Goal: Task Accomplishment & Management: Manage account settings

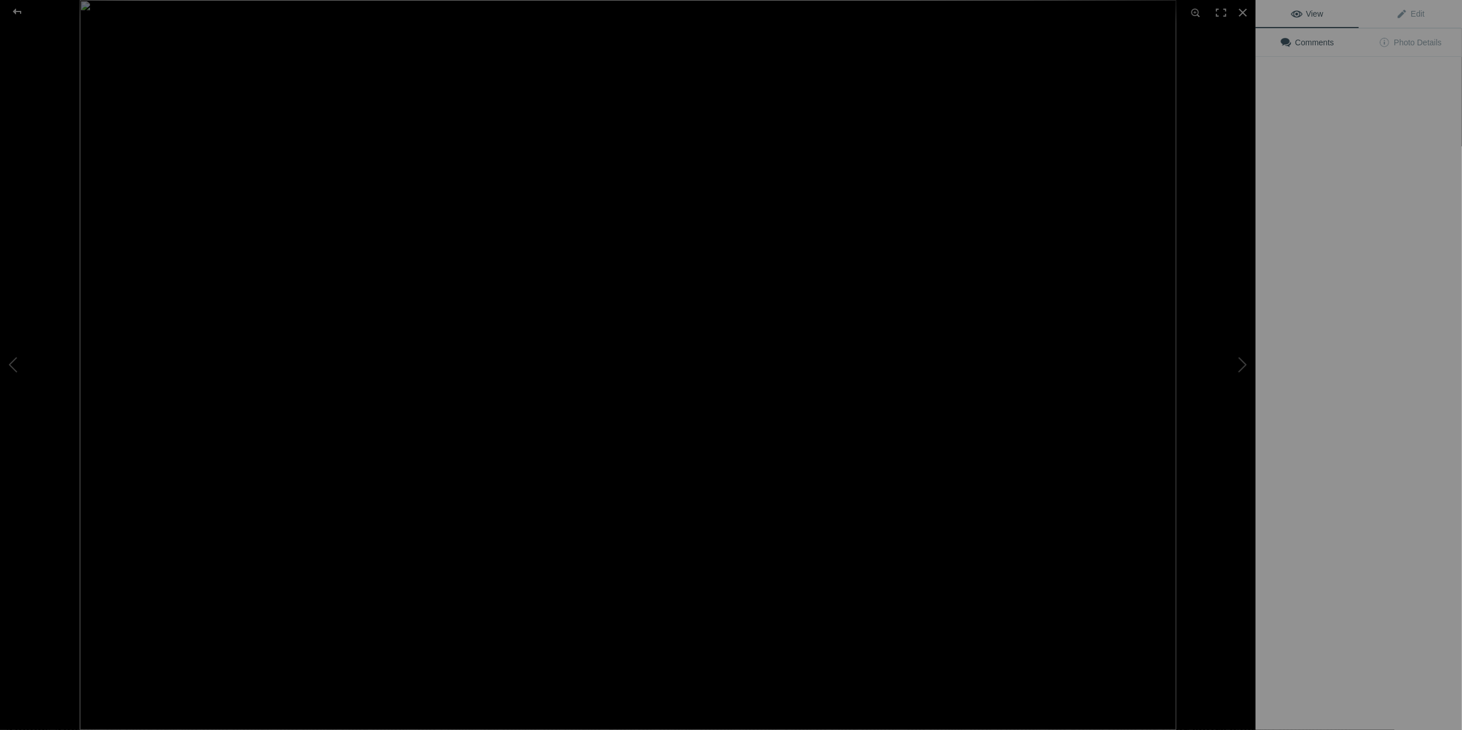
click at [310, 184] on img at bounding box center [628, 365] width 1097 height 730
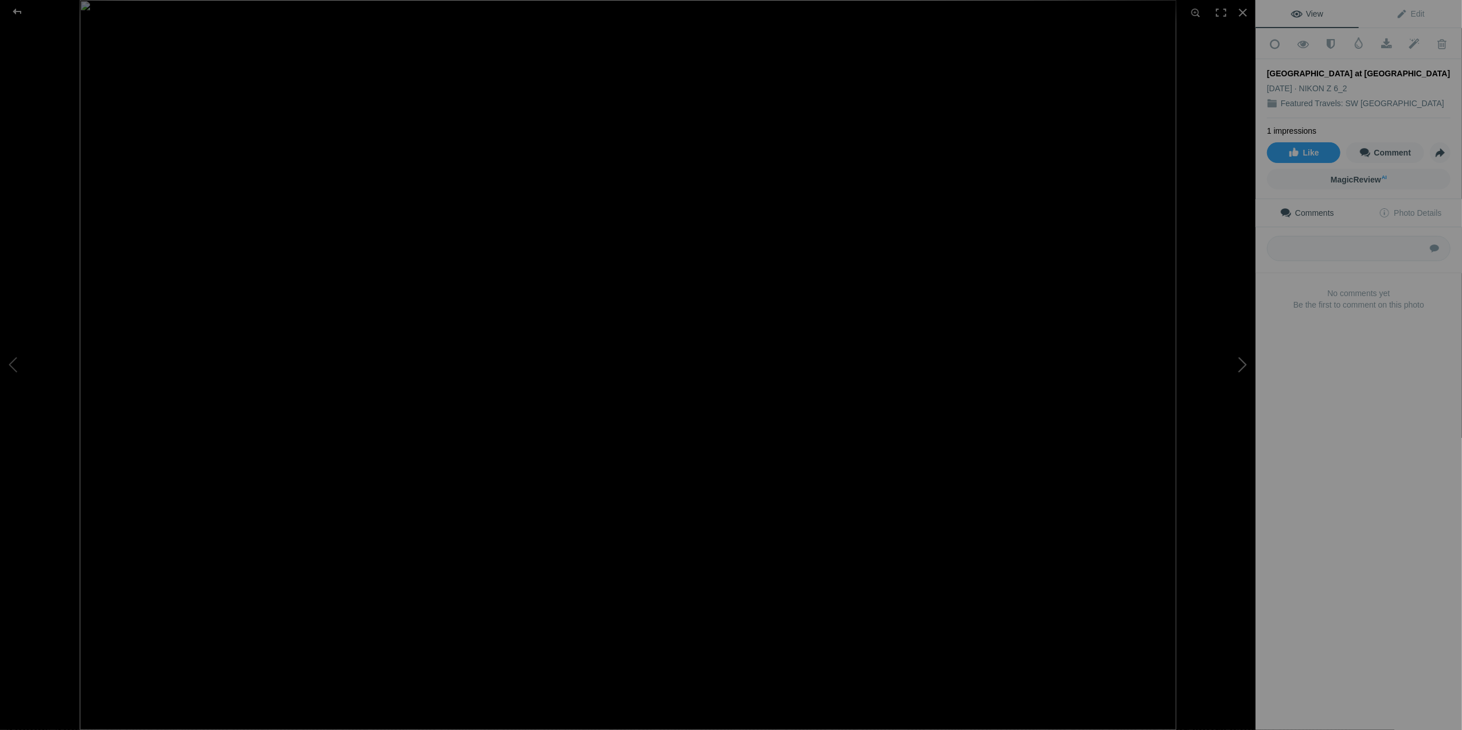
click at [1241, 371] on button at bounding box center [1212, 364] width 86 height 263
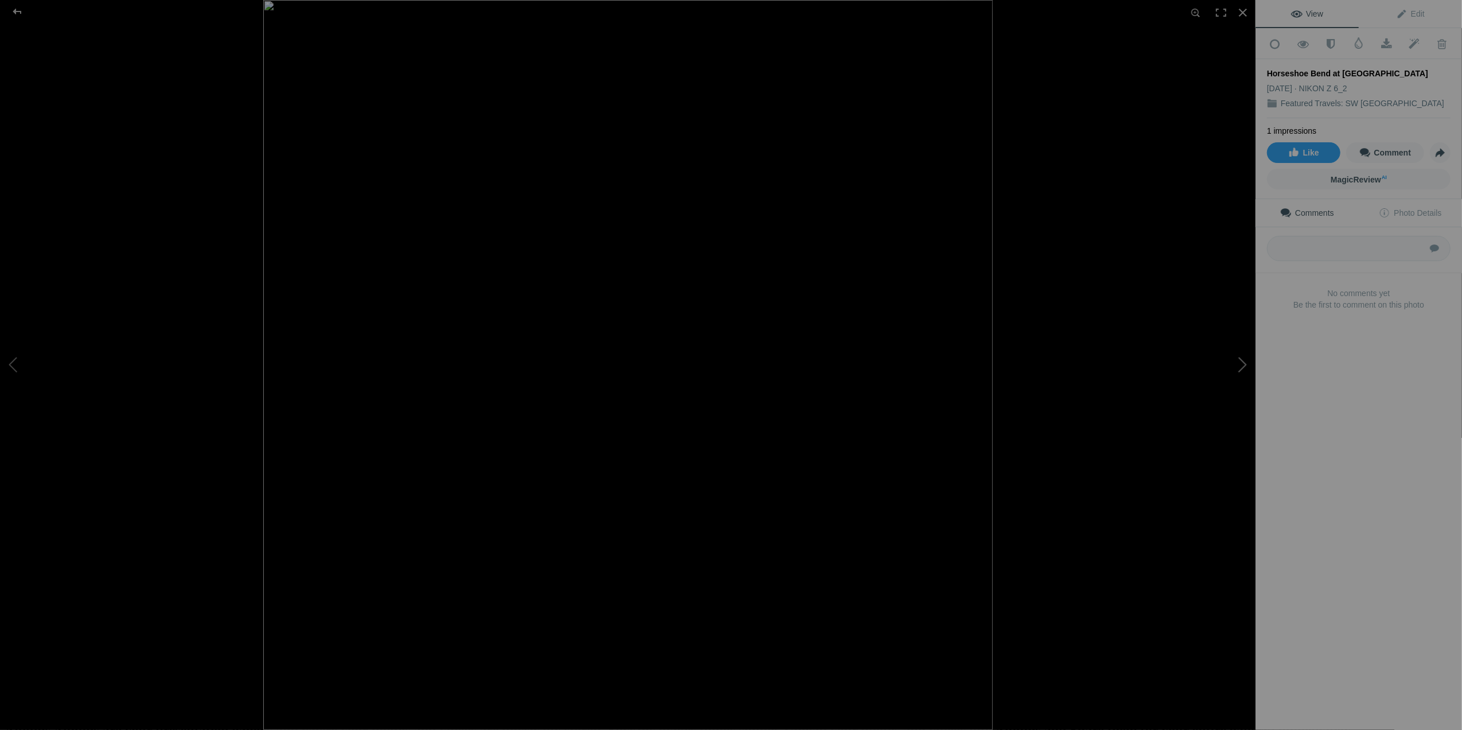
click at [1239, 357] on button at bounding box center [1212, 364] width 86 height 263
click at [1247, 11] on div at bounding box center [1242, 12] width 25 height 25
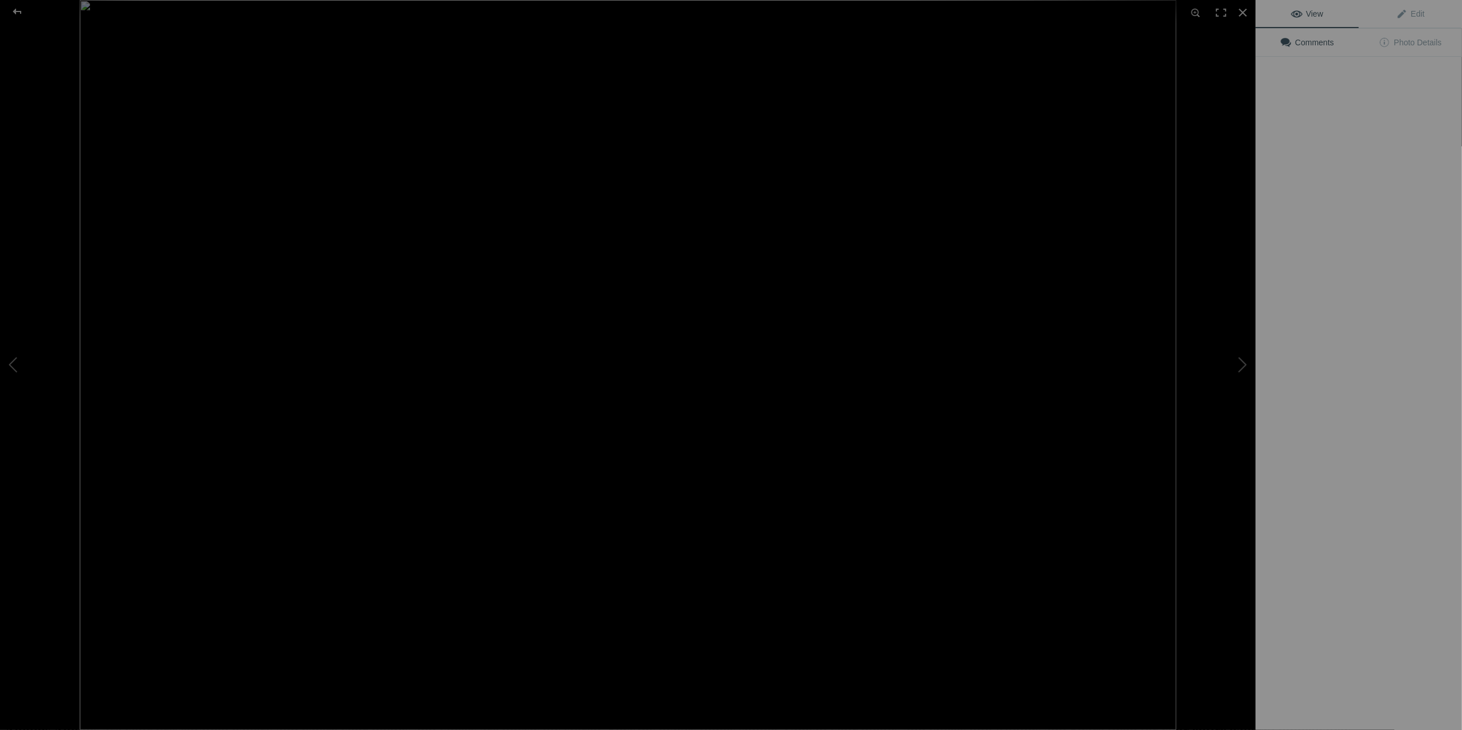
click at [336, 182] on img at bounding box center [628, 365] width 1097 height 730
click at [1242, 364] on button at bounding box center [1212, 364] width 86 height 263
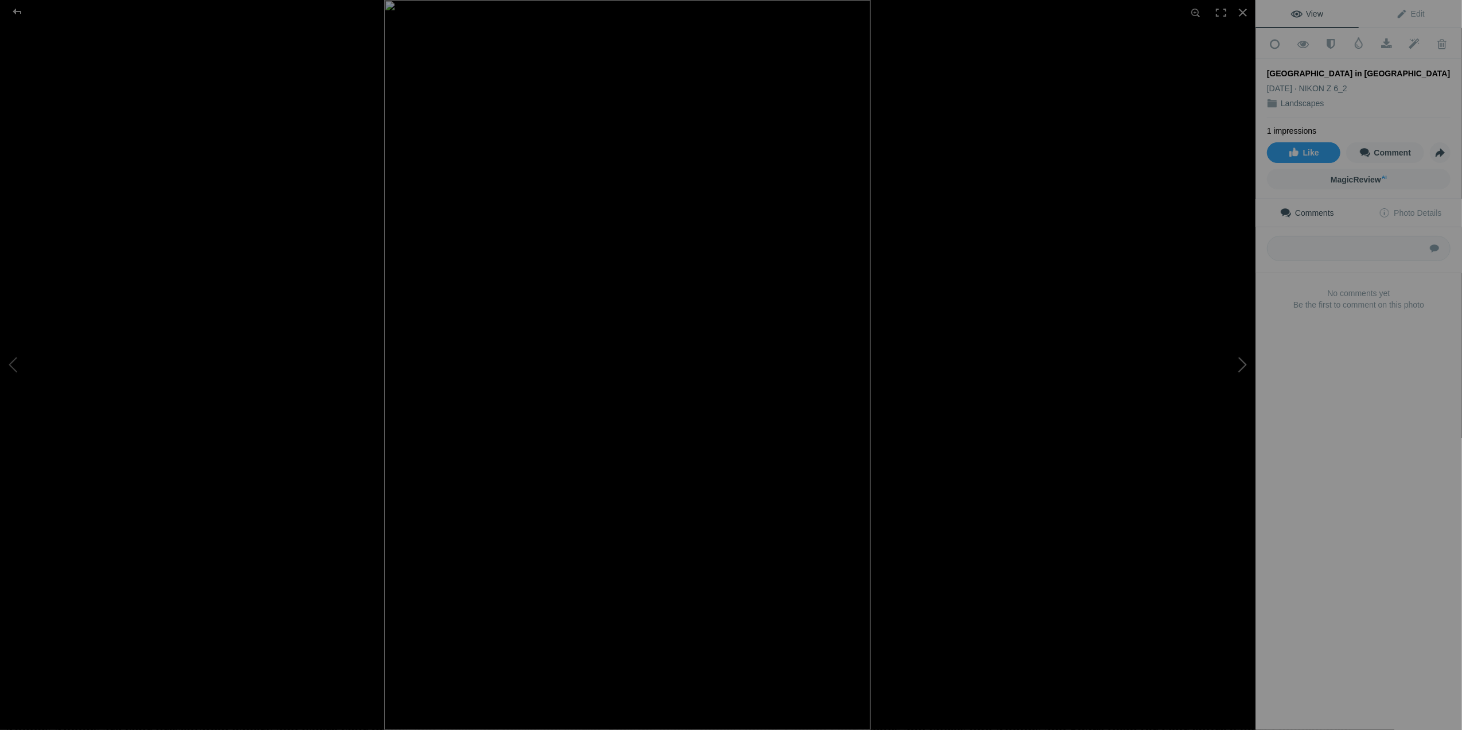
click at [1242, 364] on button at bounding box center [1212, 364] width 86 height 263
click at [1242, 361] on button at bounding box center [1212, 364] width 86 height 263
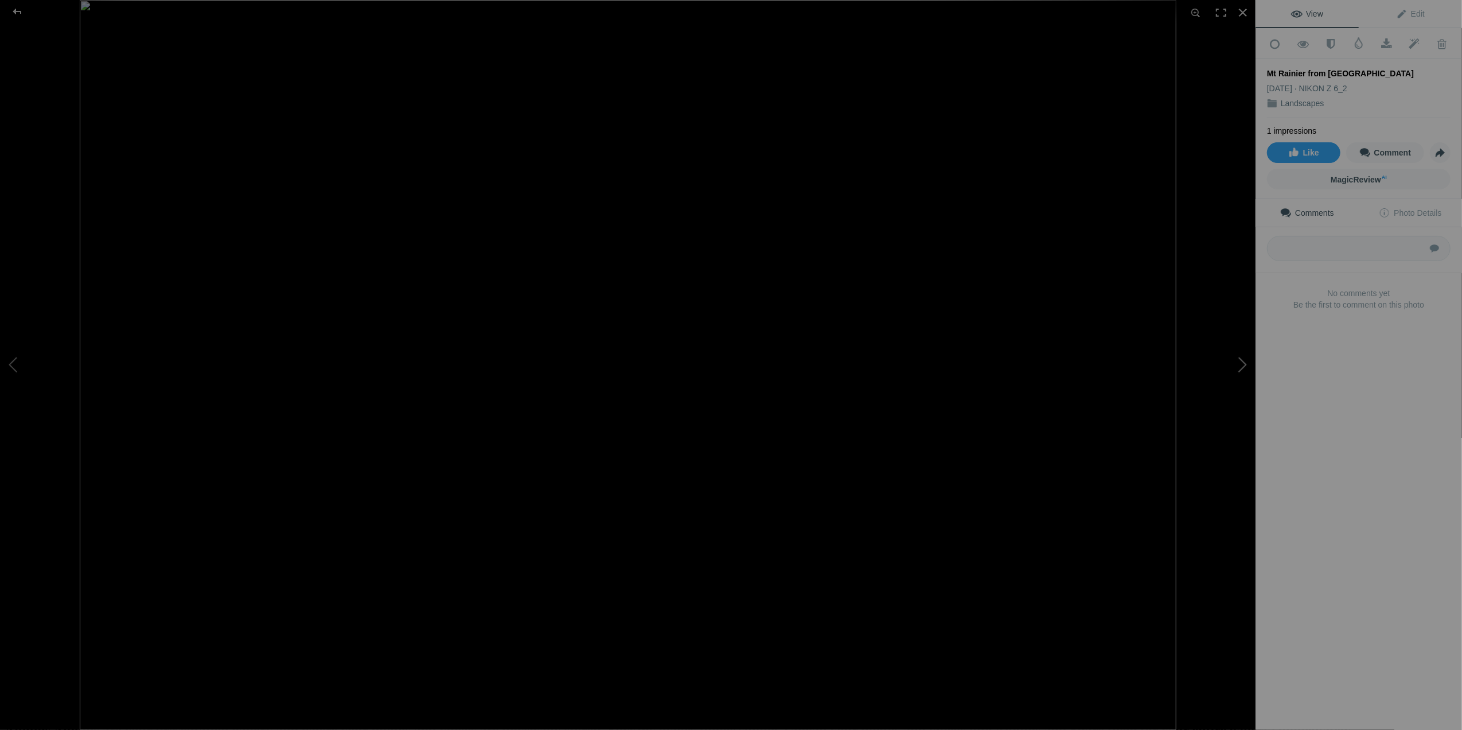
click at [1242, 365] on button at bounding box center [1212, 364] width 86 height 263
click at [1353, 42] on span at bounding box center [1358, 42] width 11 height 11
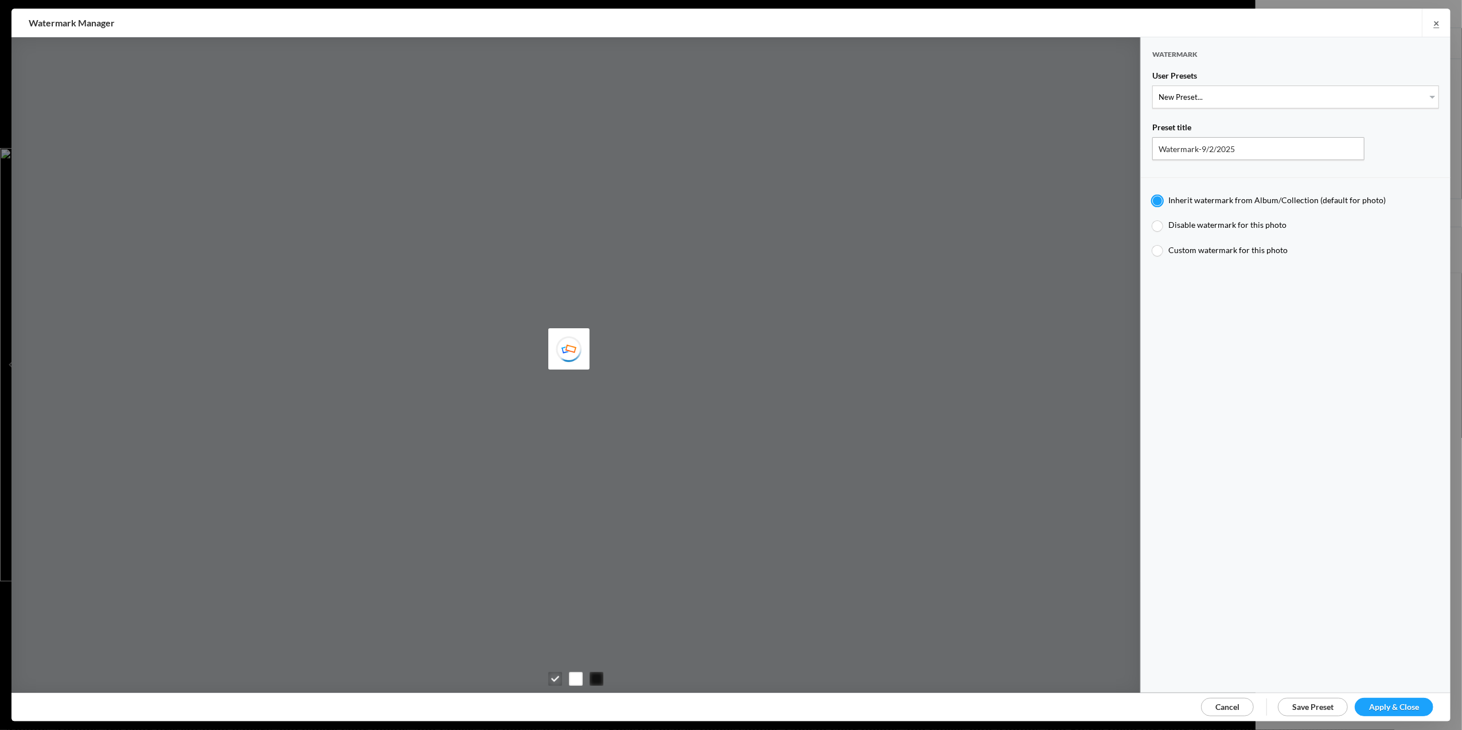
type input "Tom Leslie"
type input "T-Large for Tom's photo"
radio input "false"
radio input "true"
type input "T"
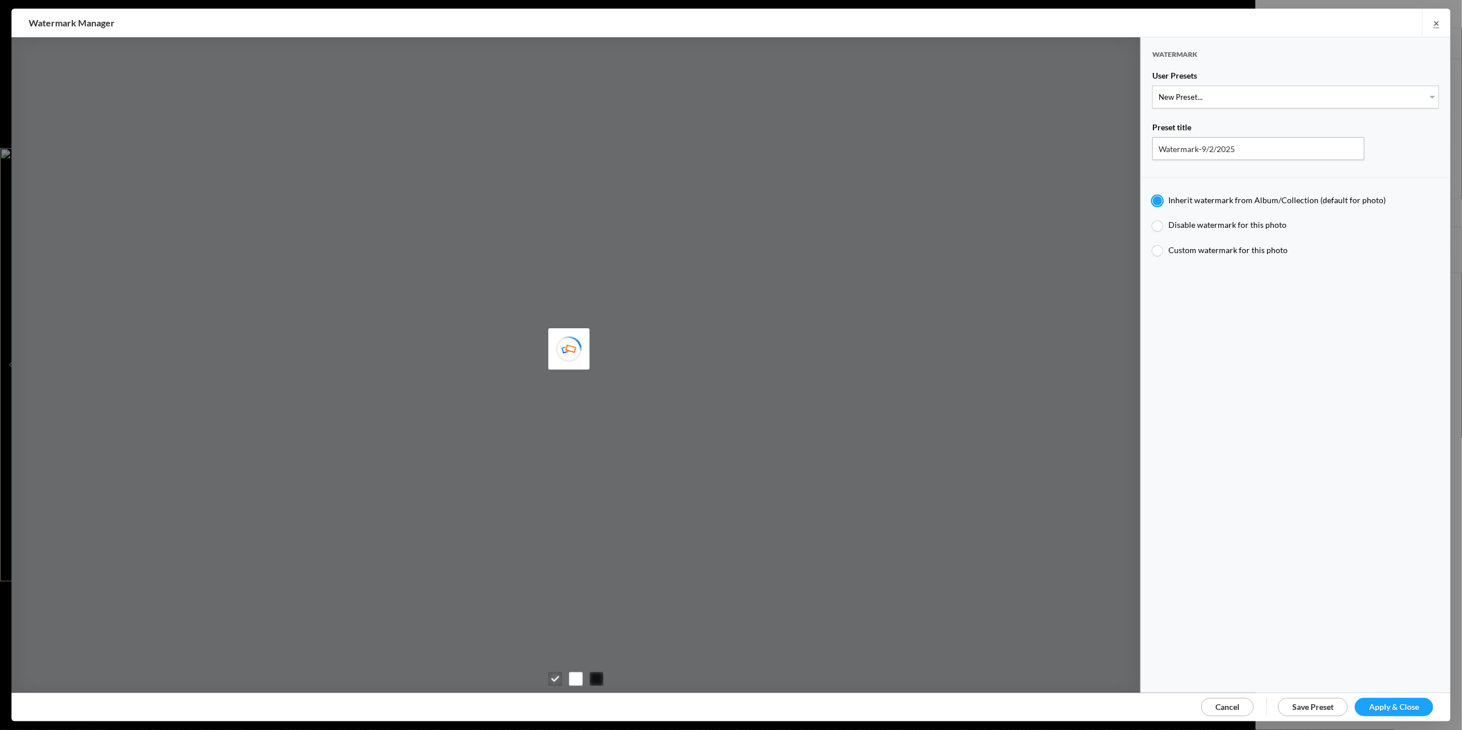
type input "0.3"
type input "10"
radio input "false"
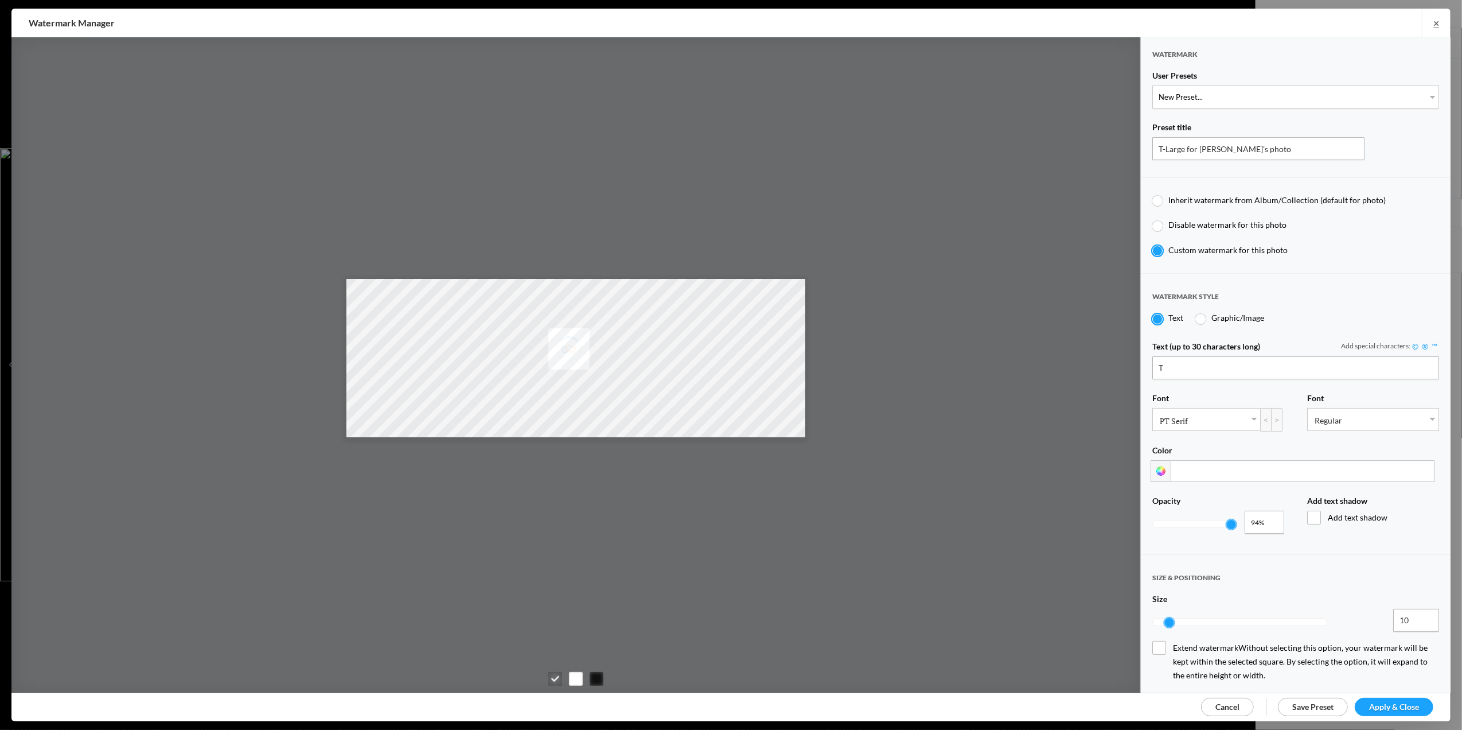
type input "1"
drag, startPoint x: 1183, startPoint y: 519, endPoint x: 1240, endPoint y: 516, distance: 57.4
click at [1240, 510] on div "1 100%" at bounding box center [1218, 510] width 132 height 0
click at [1383, 707] on span "Apply & Close" at bounding box center [1394, 706] width 50 height 10
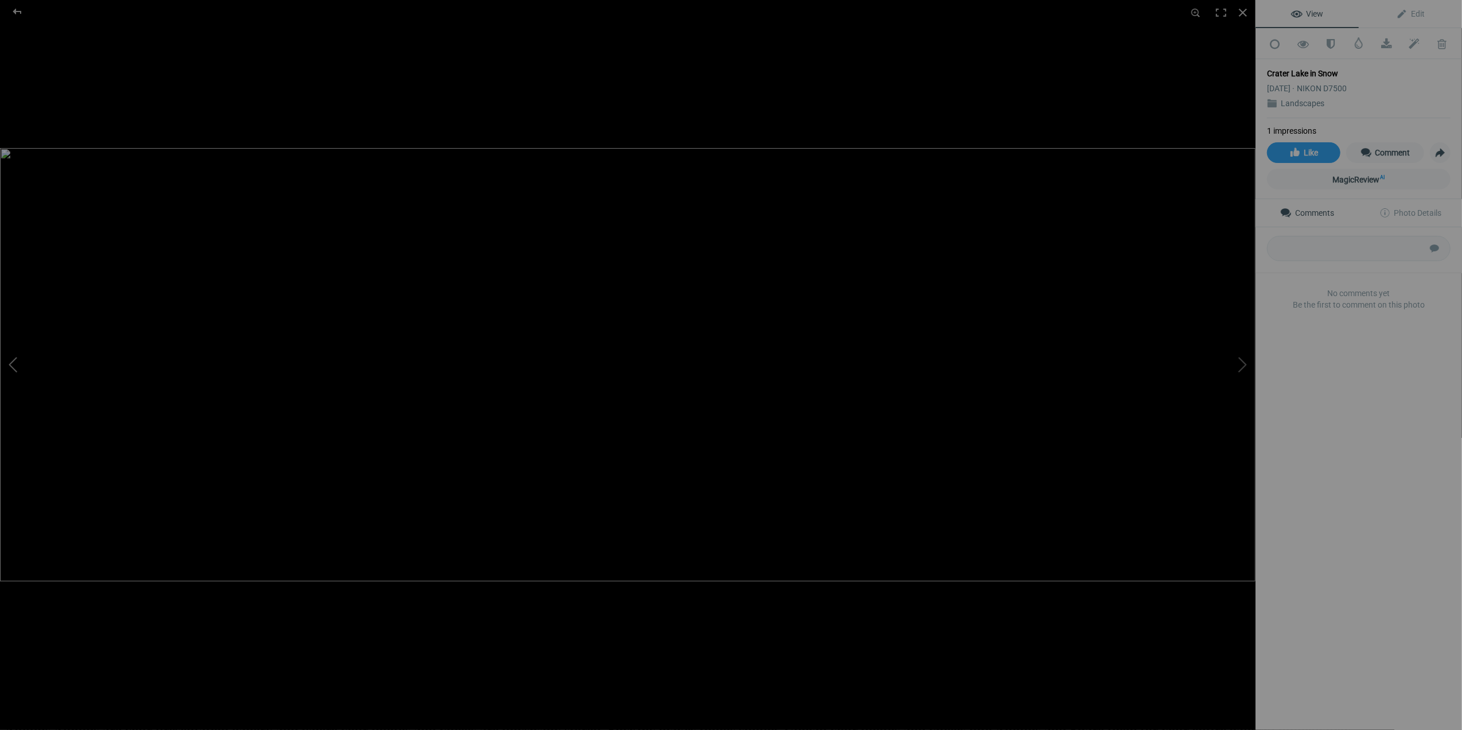
click at [17, 365] on button at bounding box center [43, 364] width 86 height 263
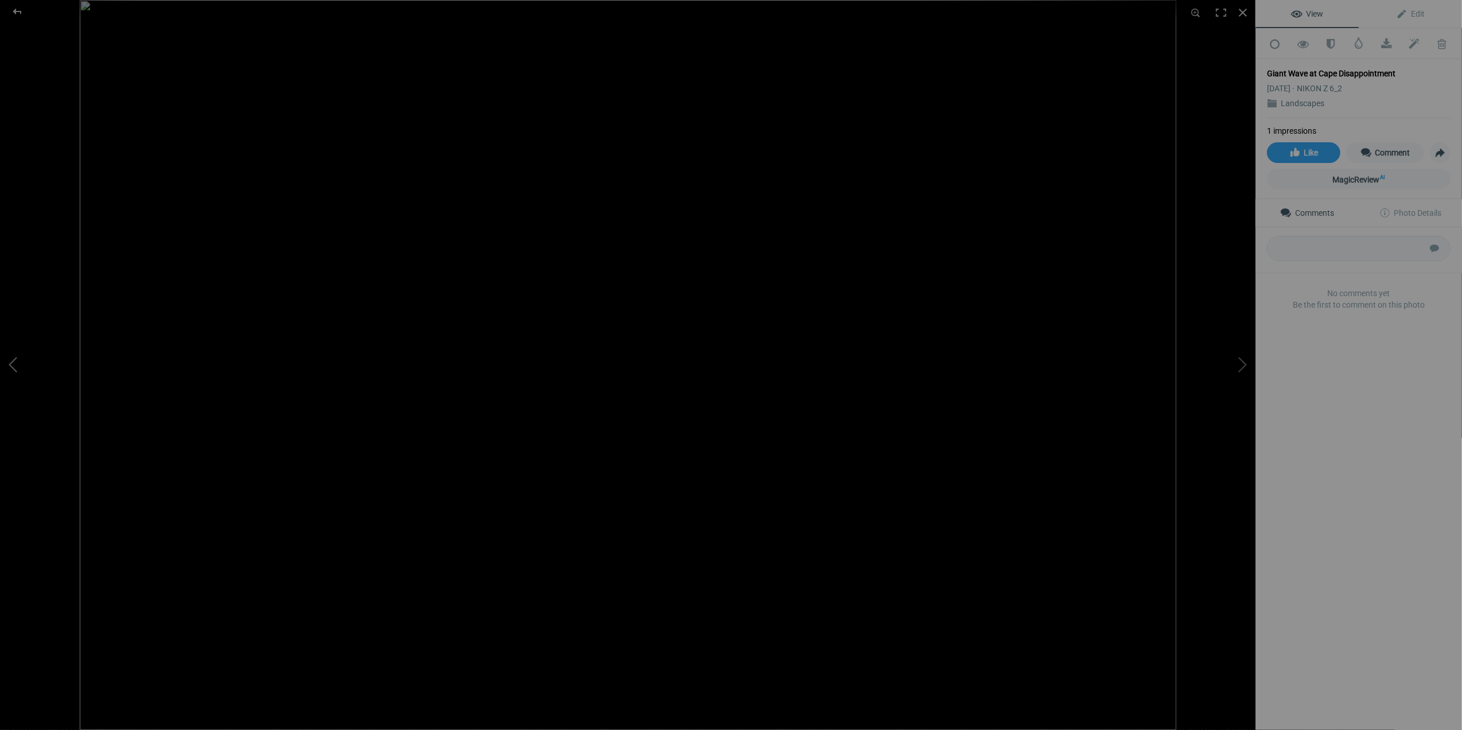
click at [17, 365] on button at bounding box center [43, 364] width 86 height 263
click at [1246, 12] on div at bounding box center [1242, 12] width 25 height 25
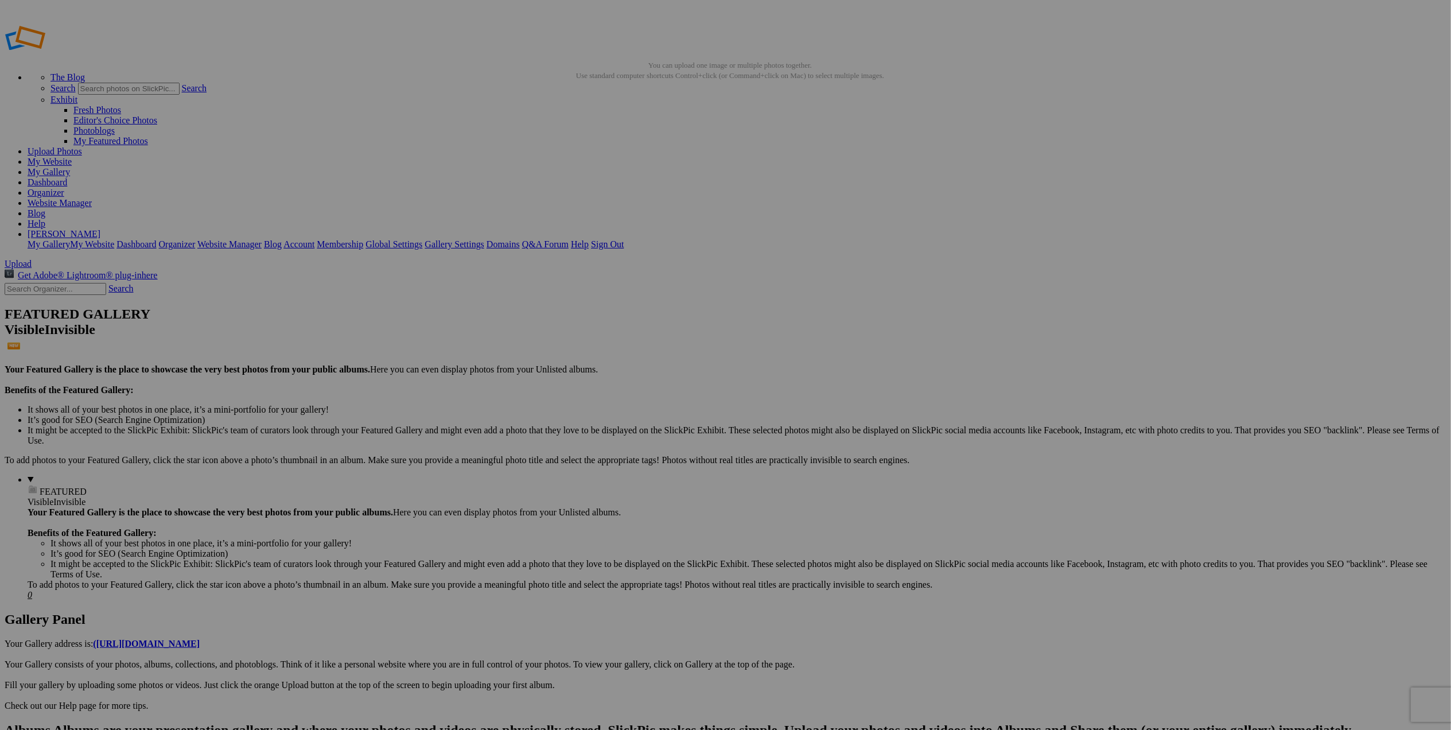
click at [310, 181] on img at bounding box center [319, 171] width 86 height 57
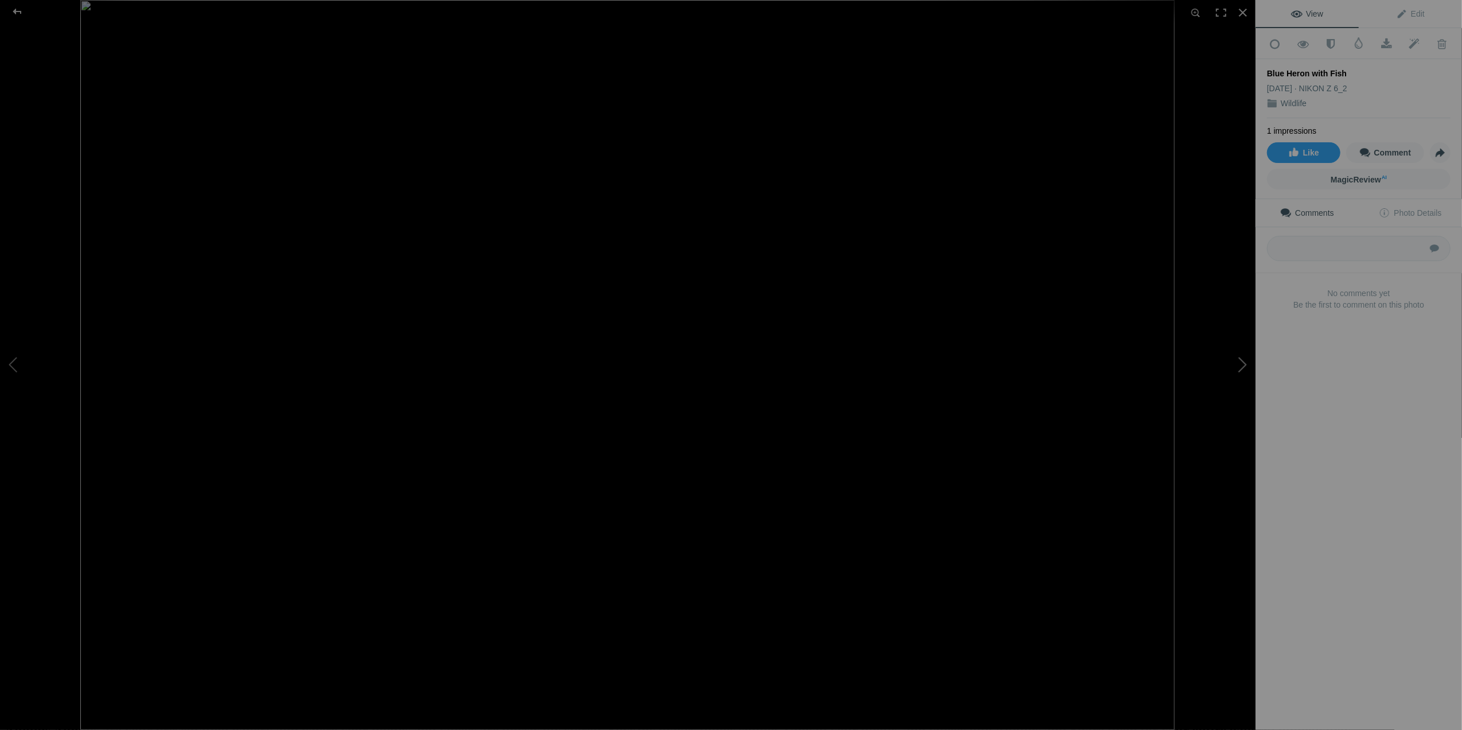
click at [1246, 362] on button at bounding box center [1212, 364] width 86 height 263
click at [1246, 10] on div at bounding box center [1242, 12] width 25 height 25
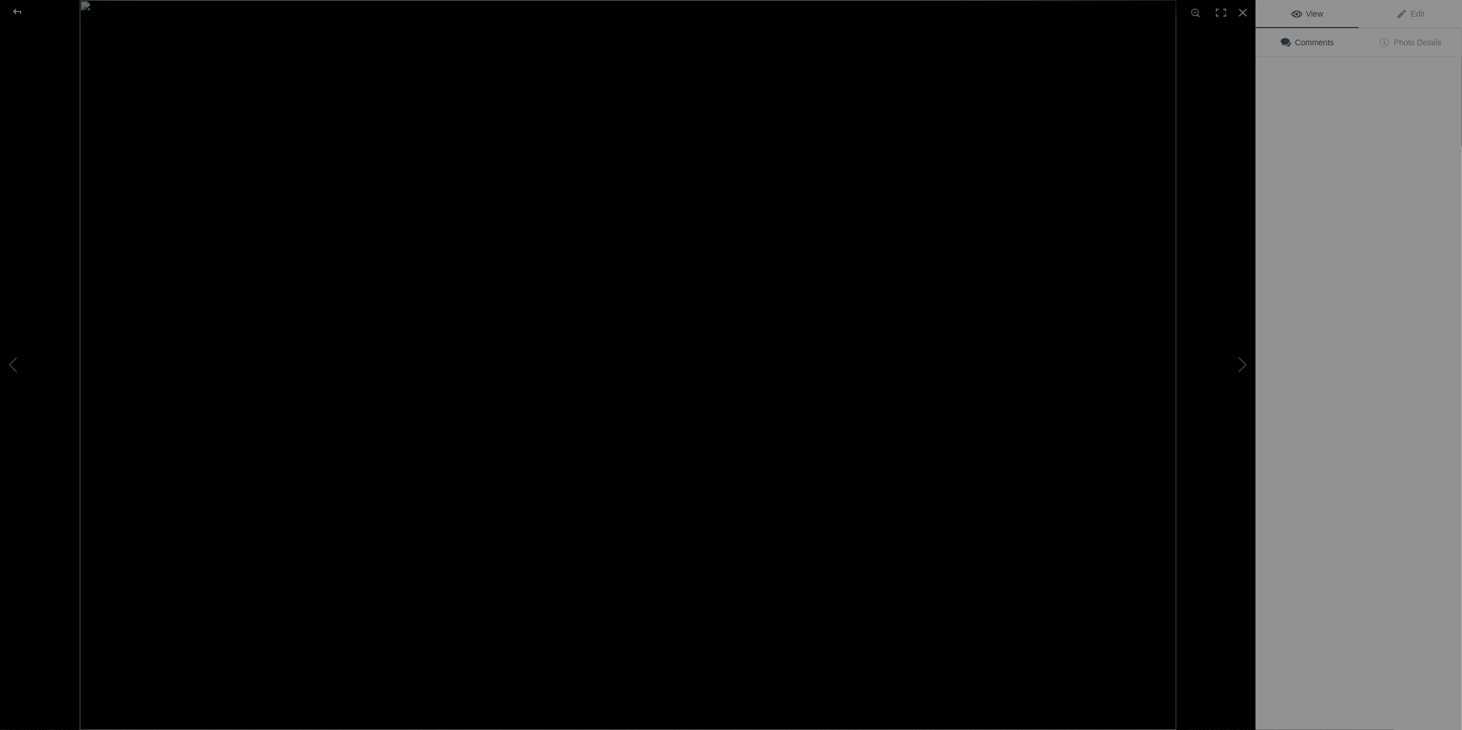
click at [317, 188] on img at bounding box center [628, 365] width 1097 height 730
click at [1247, 365] on button at bounding box center [1212, 364] width 86 height 263
click at [1240, 362] on button at bounding box center [1212, 364] width 86 height 263
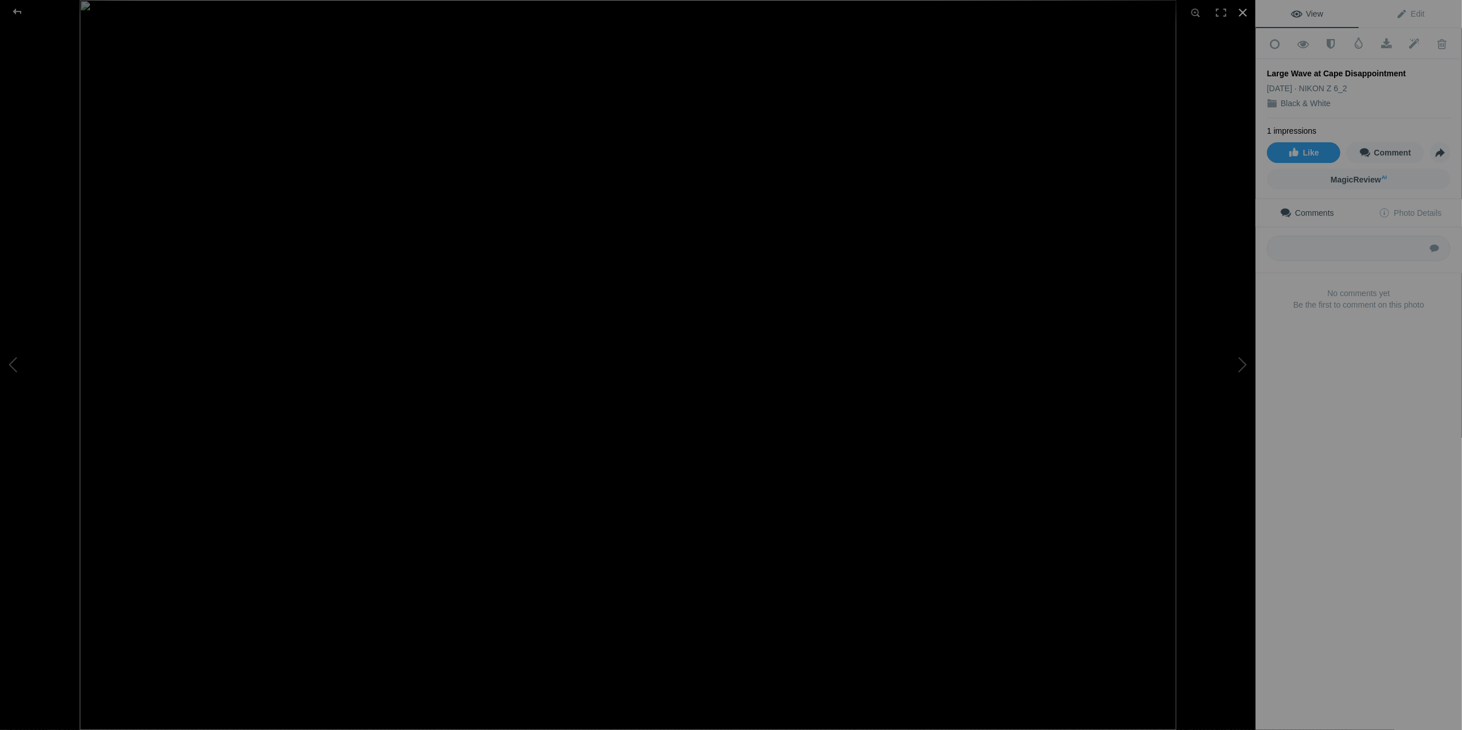
click at [1246, 9] on div at bounding box center [1242, 12] width 25 height 25
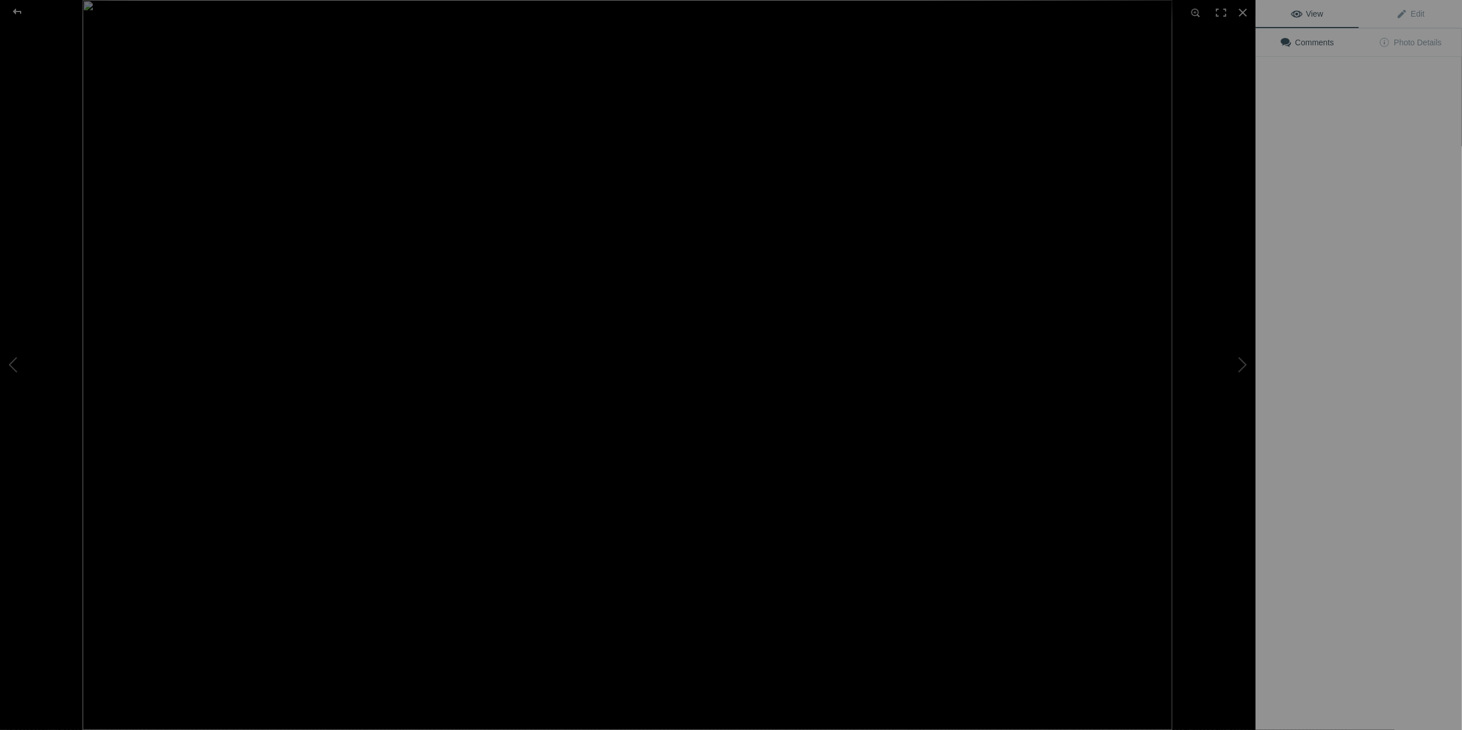
click at [315, 163] on img at bounding box center [628, 365] width 1090 height 730
click at [1242, 369] on button at bounding box center [1212, 364] width 86 height 263
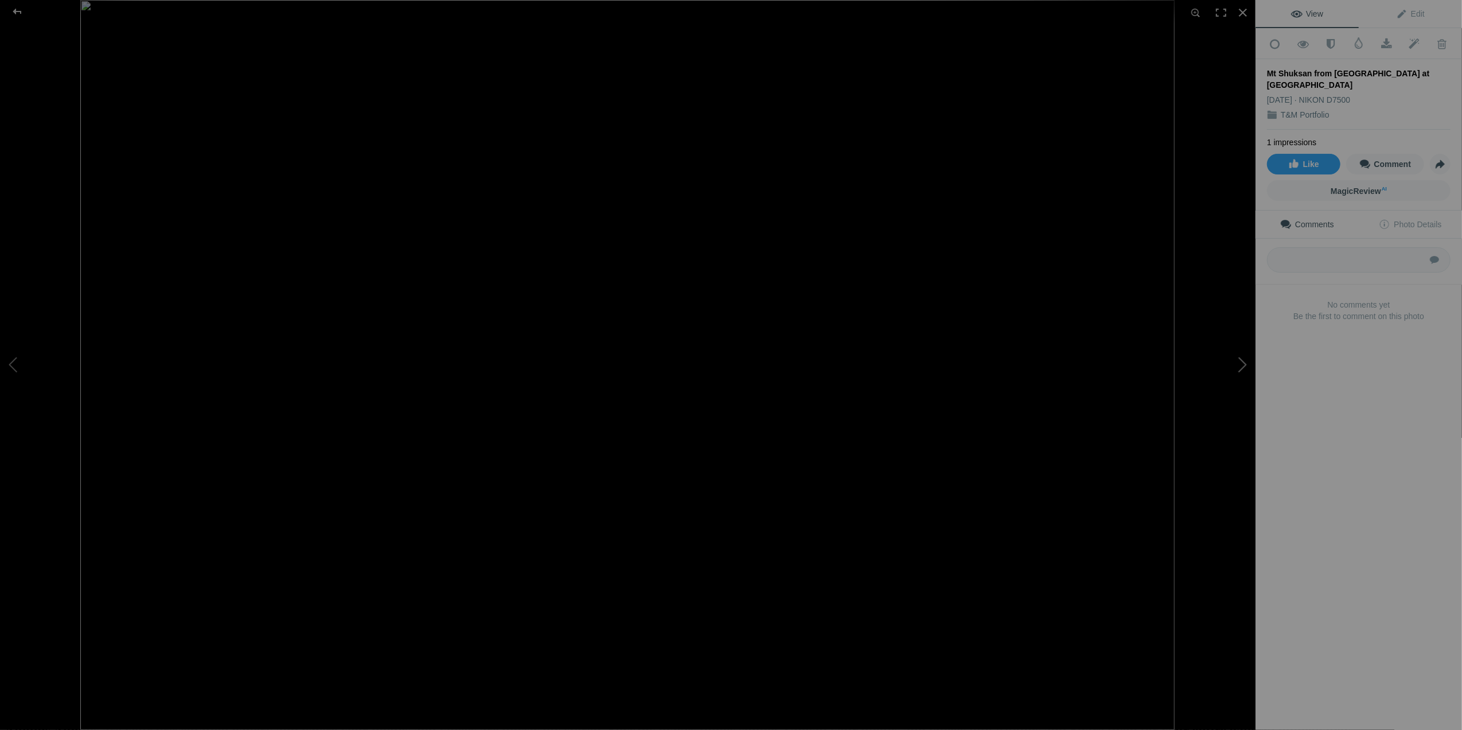
click at [1242, 369] on button at bounding box center [1212, 364] width 86 height 263
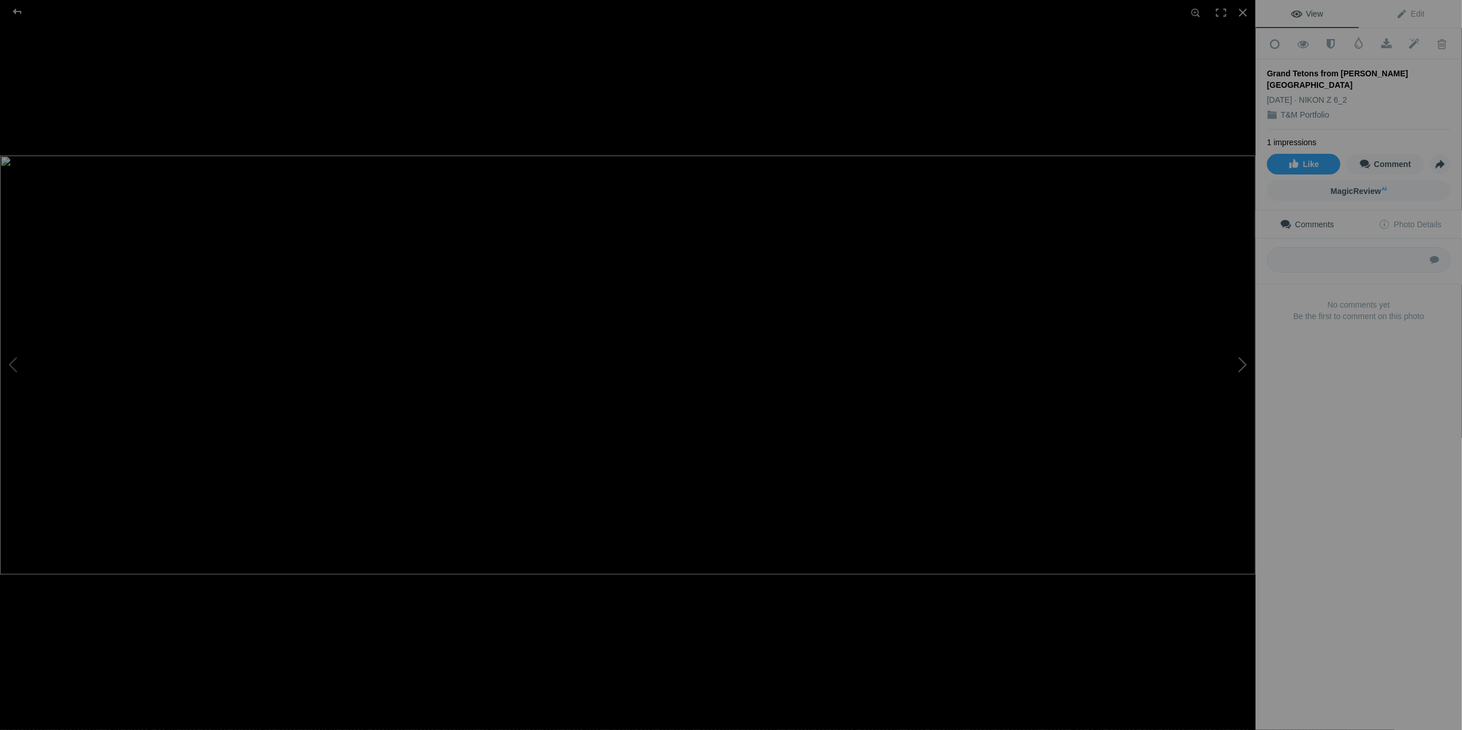
click at [1242, 369] on button at bounding box center [1212, 364] width 86 height 263
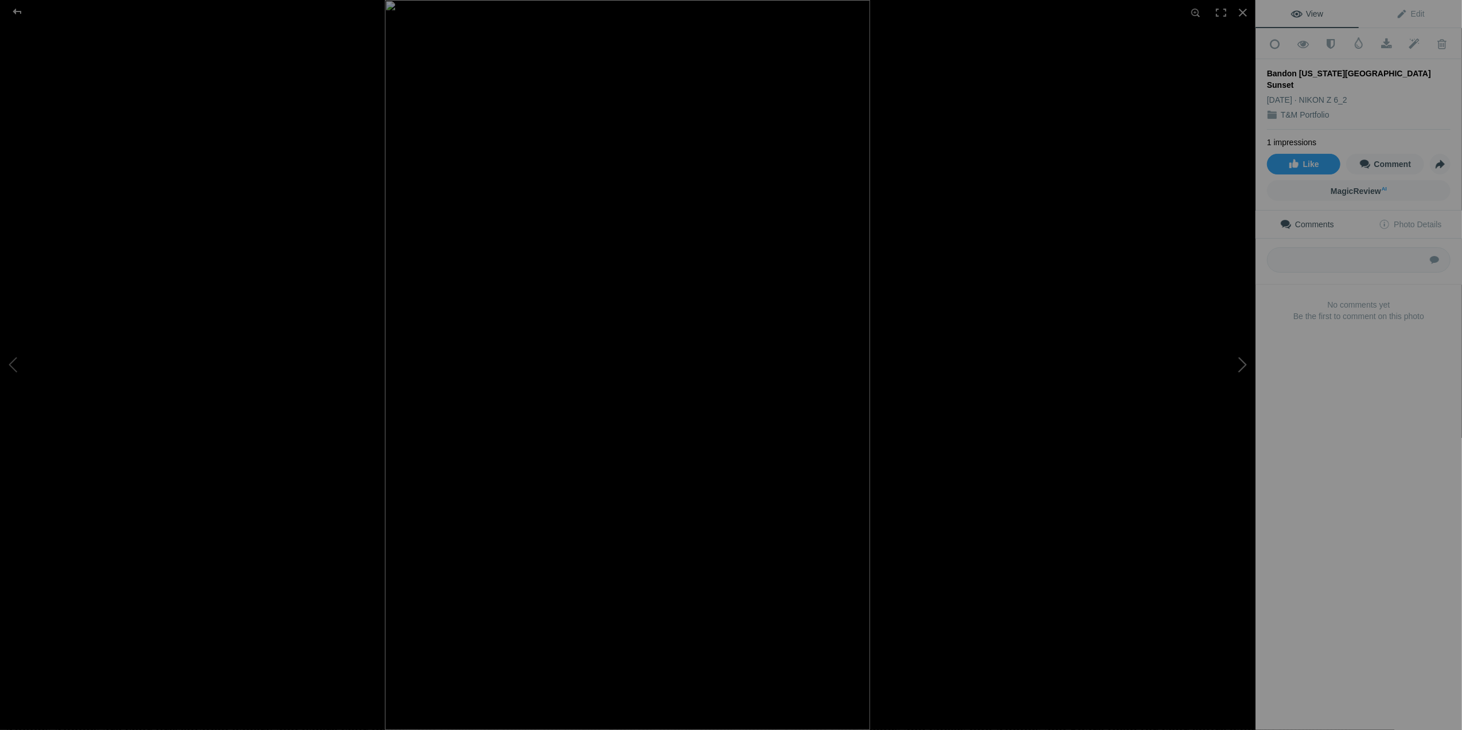
click at [1242, 369] on button at bounding box center [1212, 364] width 86 height 263
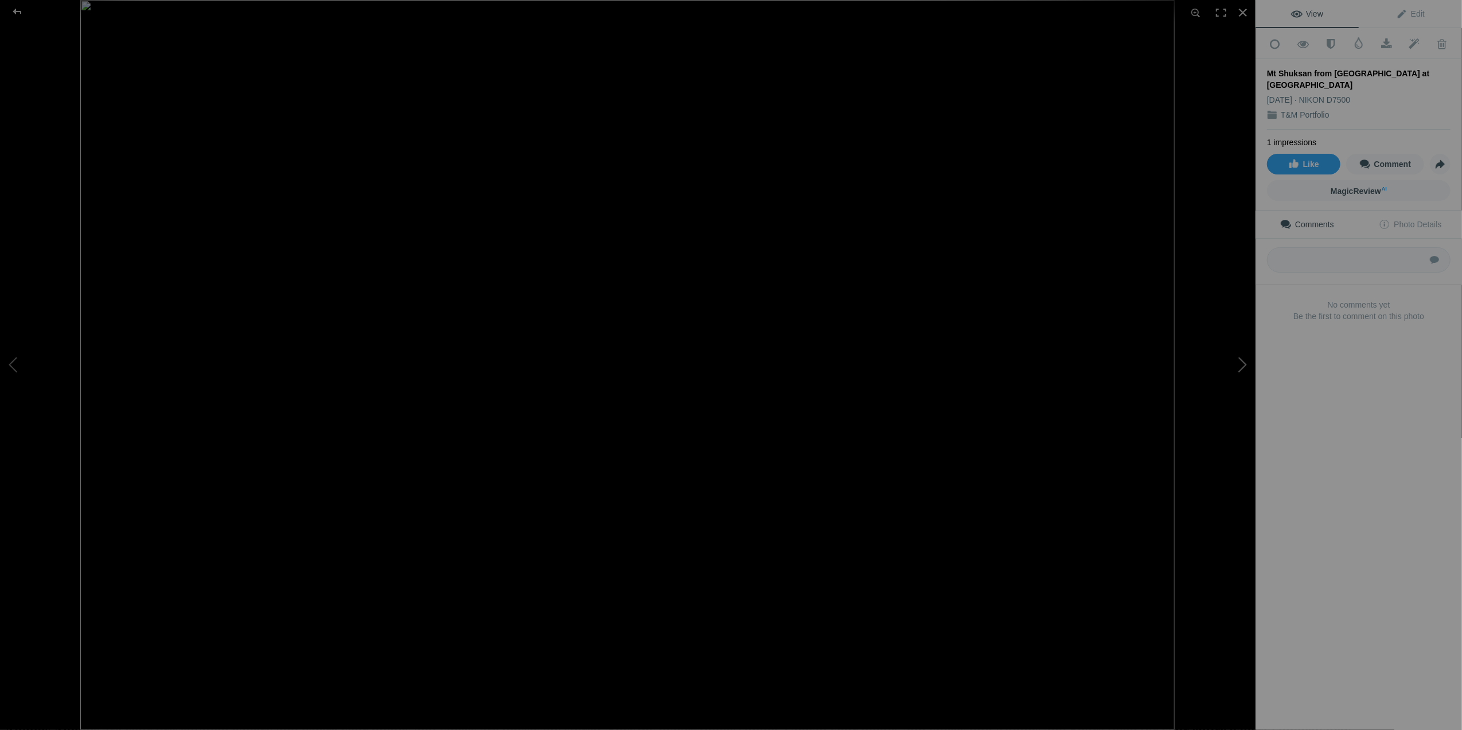
click at [1242, 369] on button at bounding box center [1212, 364] width 86 height 263
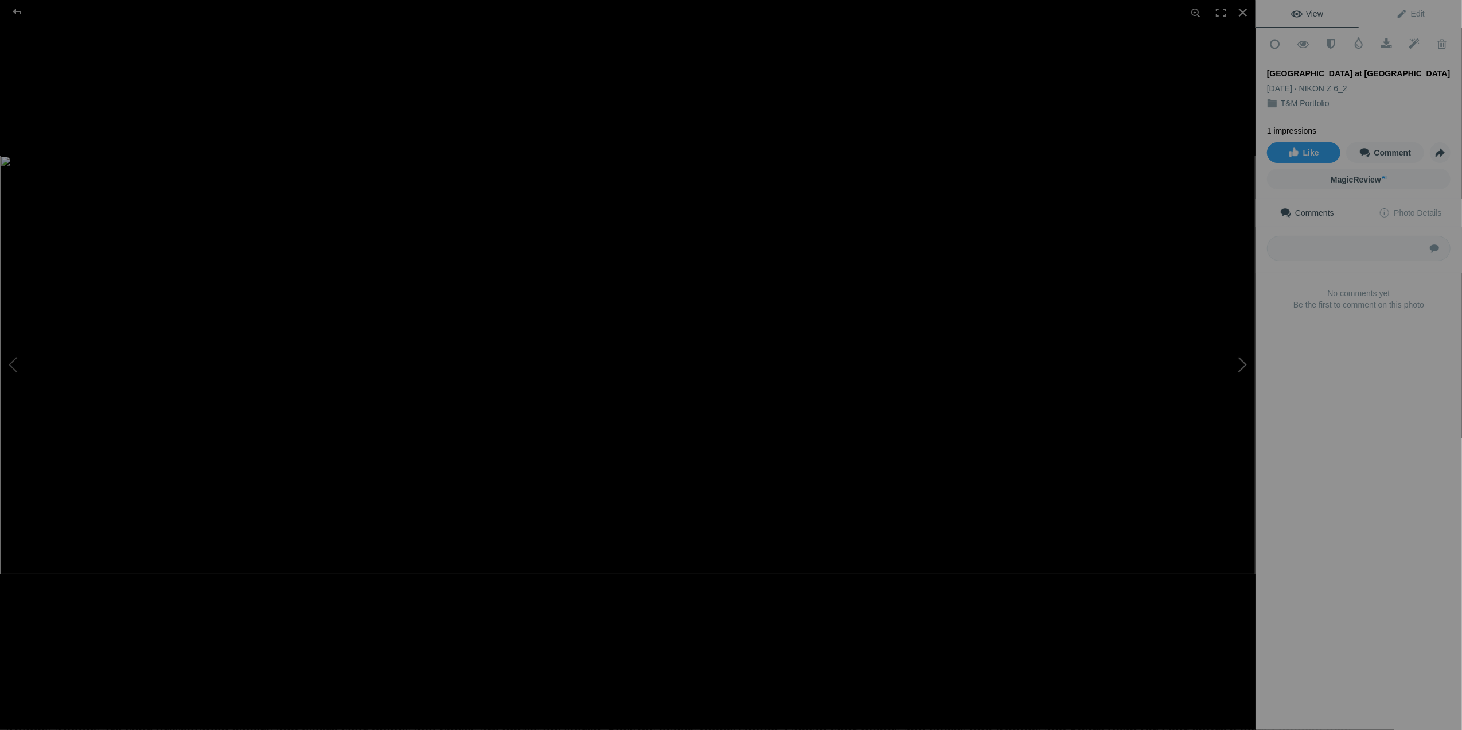
click at [1242, 369] on button at bounding box center [1212, 364] width 86 height 263
click at [1241, 369] on button at bounding box center [1212, 364] width 86 height 263
click at [1240, 365] on button at bounding box center [1212, 364] width 86 height 263
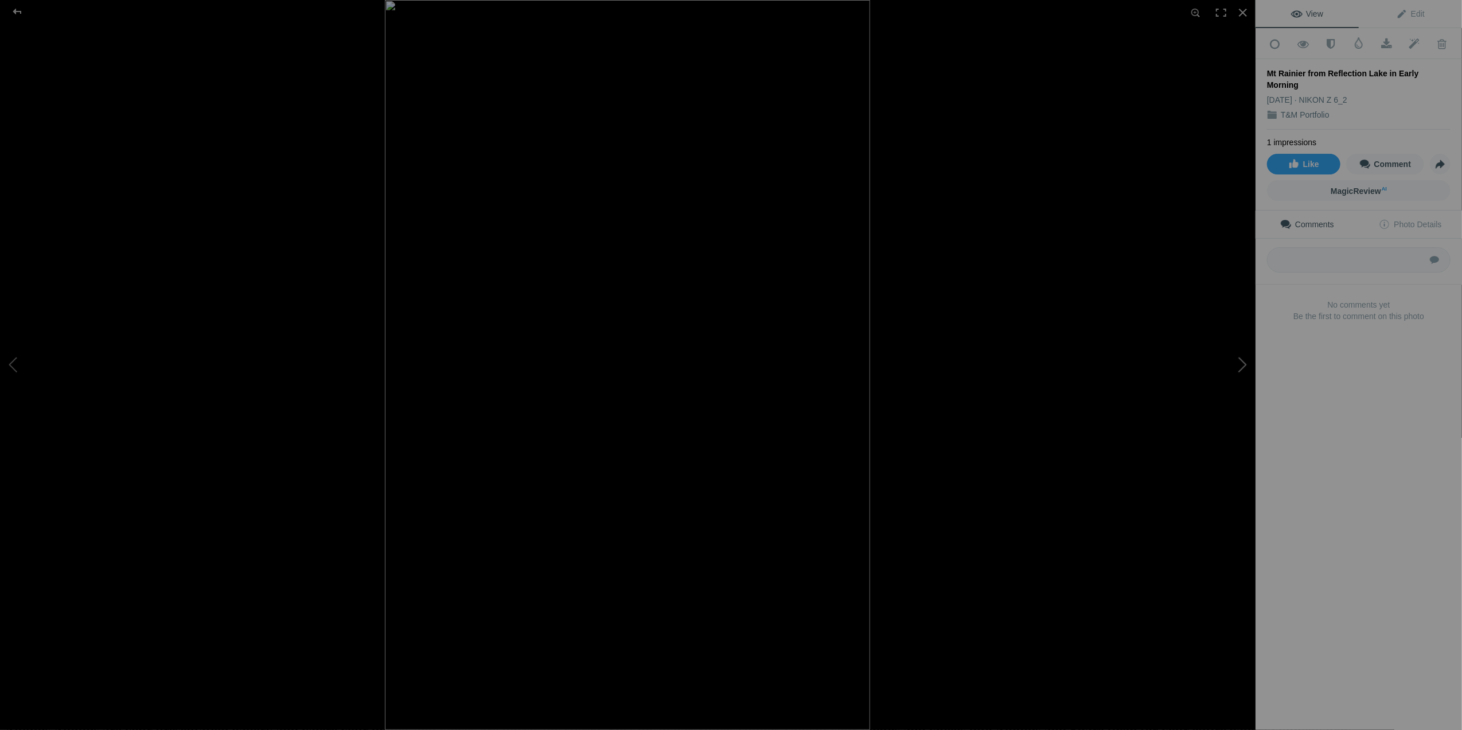
click at [1240, 365] on button at bounding box center [1212, 364] width 86 height 263
click at [1241, 7] on div at bounding box center [1242, 12] width 25 height 25
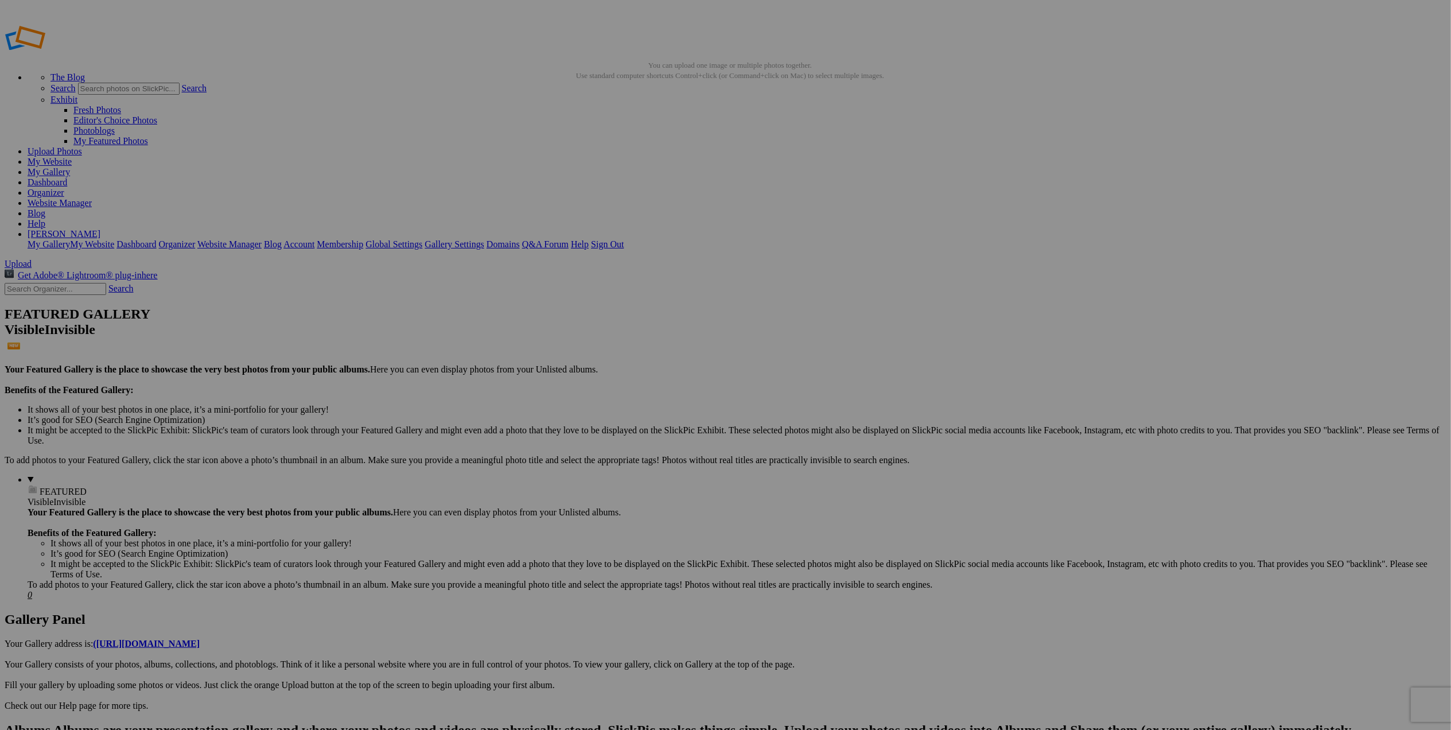
drag, startPoint x: 347, startPoint y: 465, endPoint x: 268, endPoint y: 455, distance: 79.1
click at [72, 157] on link "My Website" at bounding box center [50, 162] width 44 height 10
click at [92, 198] on link "Website Manager" at bounding box center [60, 203] width 64 height 10
